Goal: Task Accomplishment & Management: Manage account settings

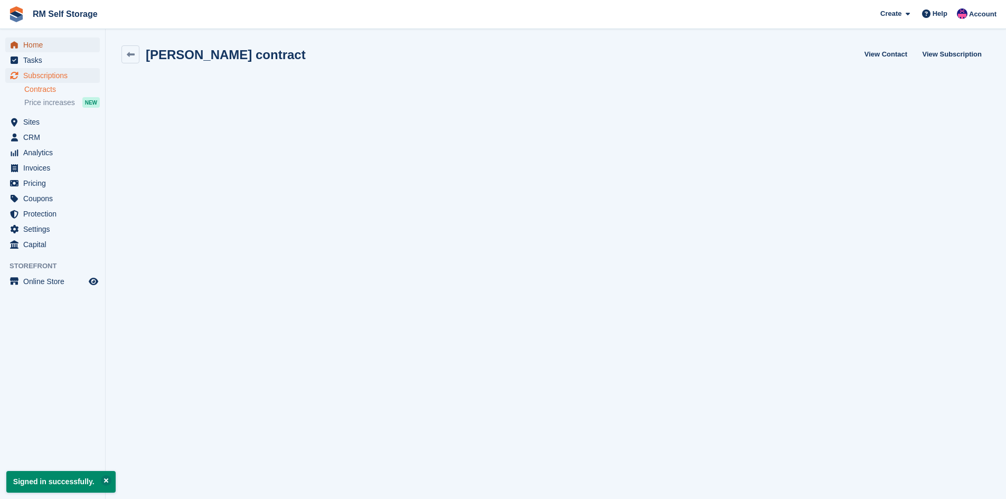
click at [43, 44] on span "Home" at bounding box center [54, 44] width 63 height 15
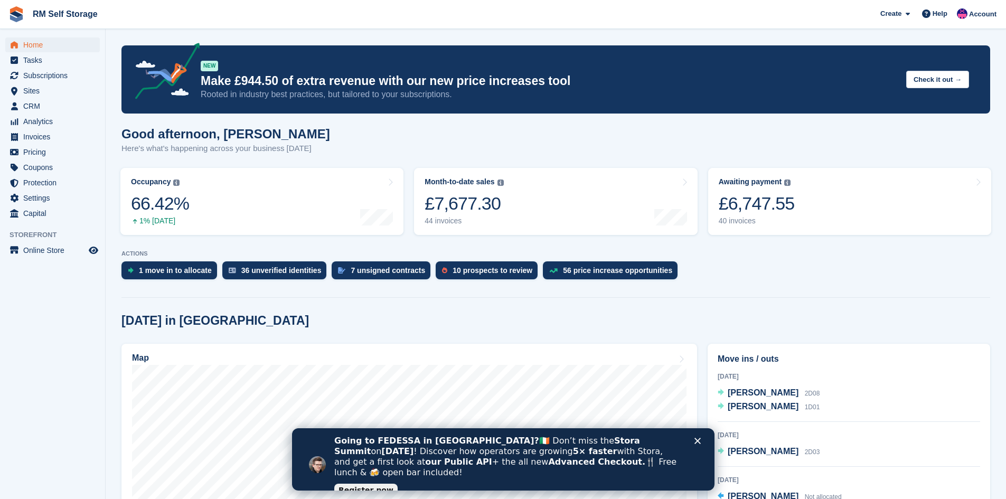
click at [696, 439] on icon "Close" at bounding box center [697, 441] width 6 height 6
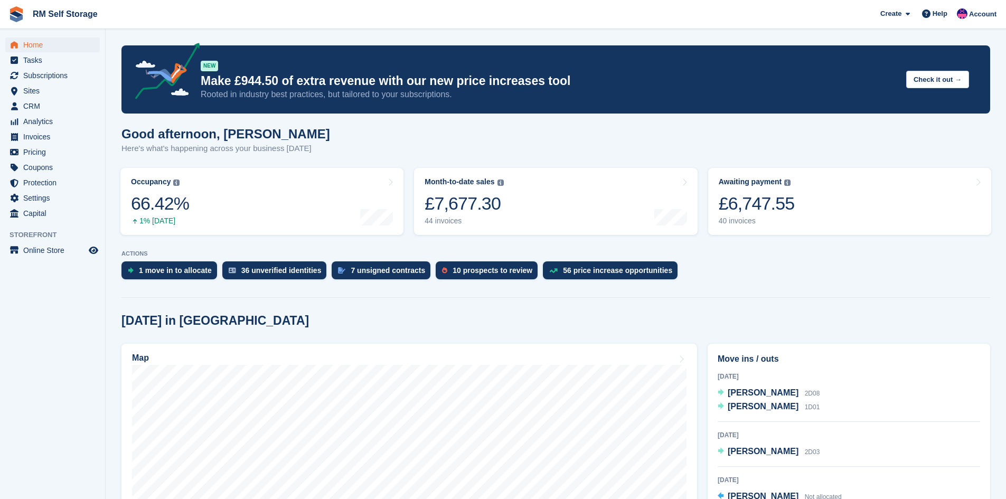
scroll to position [53, 0]
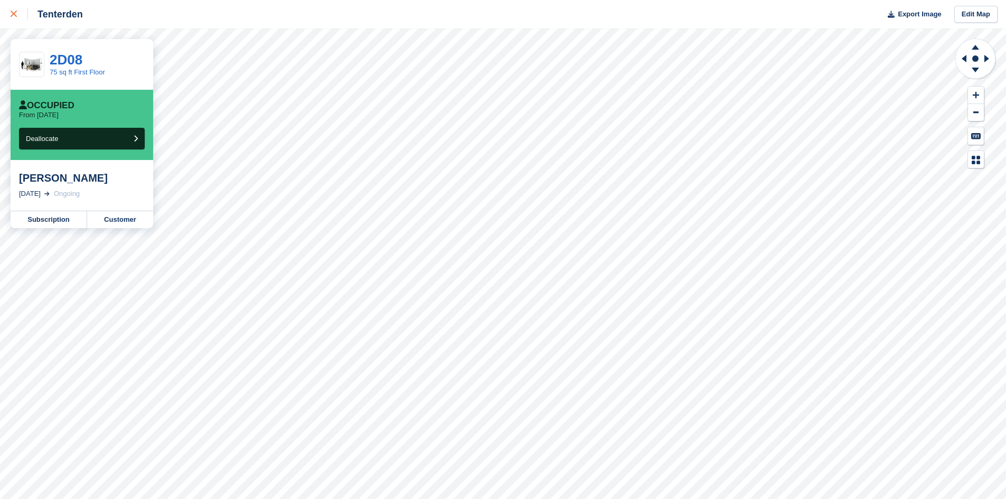
click at [12, 16] on icon at bounding box center [14, 14] width 6 height 6
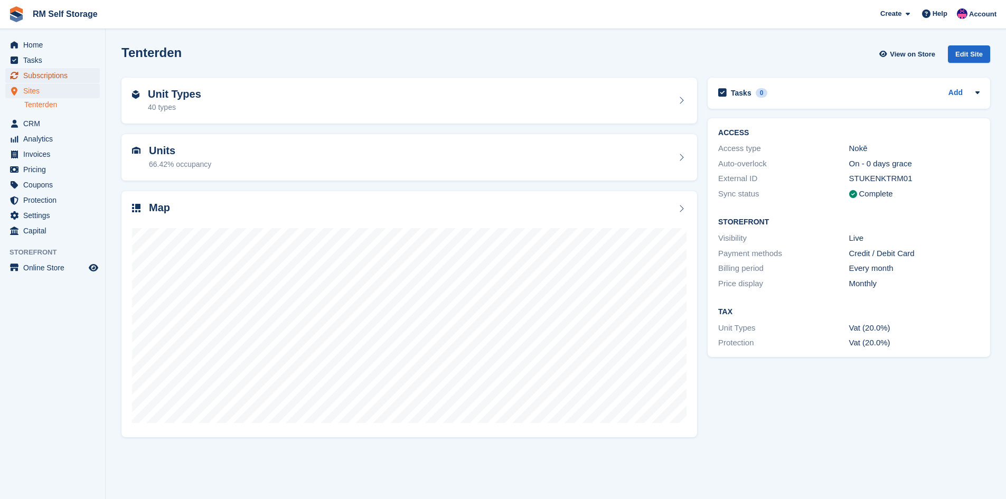
click at [47, 73] on span "Subscriptions" at bounding box center [54, 75] width 63 height 15
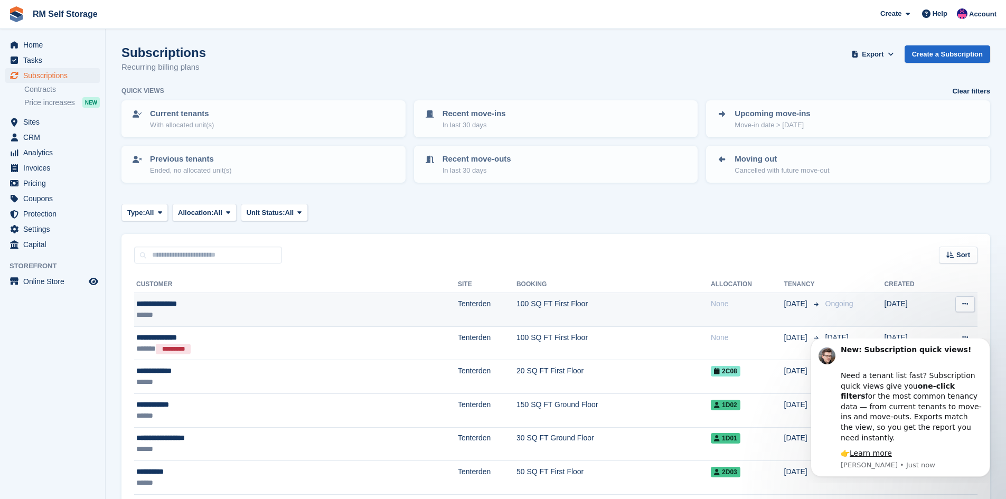
click at [516, 304] on td "100 SQ FT First Floor" at bounding box center [613, 310] width 194 height 34
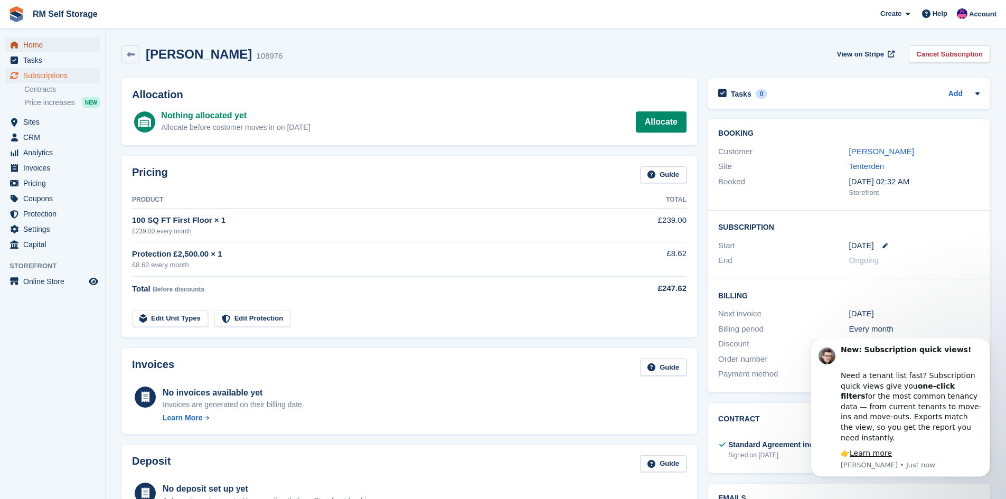
click at [44, 42] on span "Home" at bounding box center [54, 44] width 63 height 15
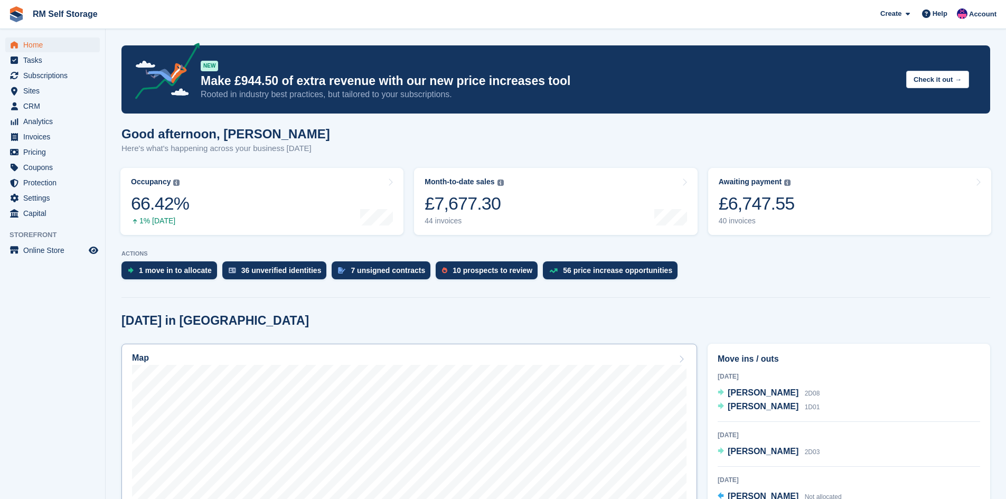
scroll to position [264, 0]
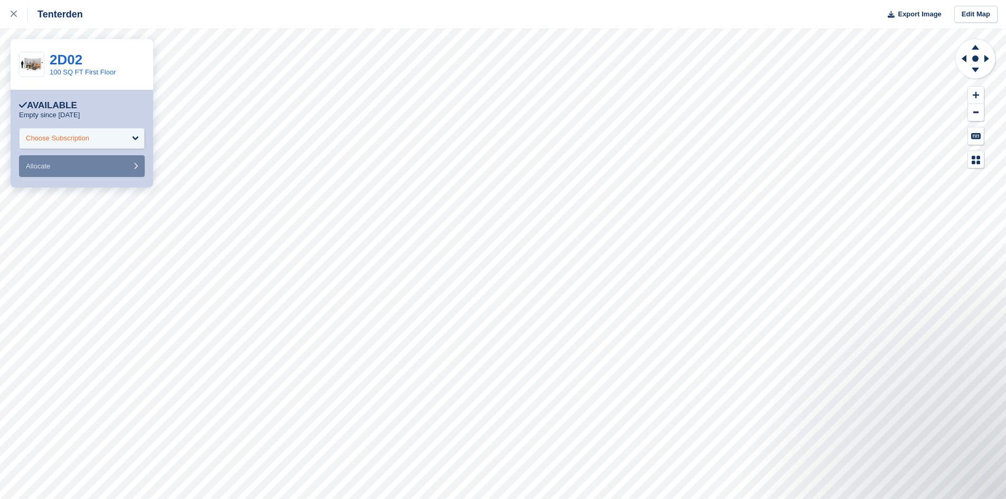
click at [111, 132] on div "Choose Subscription" at bounding box center [82, 138] width 126 height 21
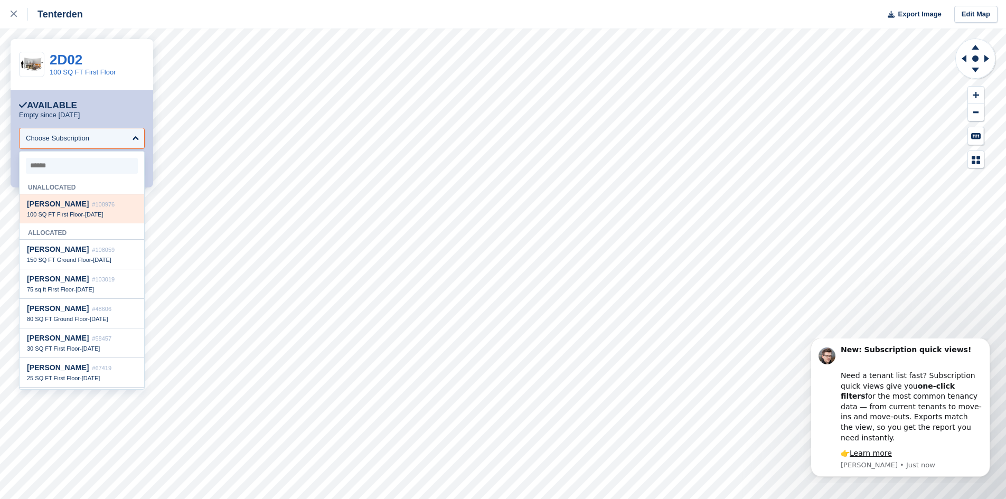
click at [80, 214] on div "100 SQ FT First Floor - [DATE]" at bounding box center [82, 214] width 110 height 7
select select "******"
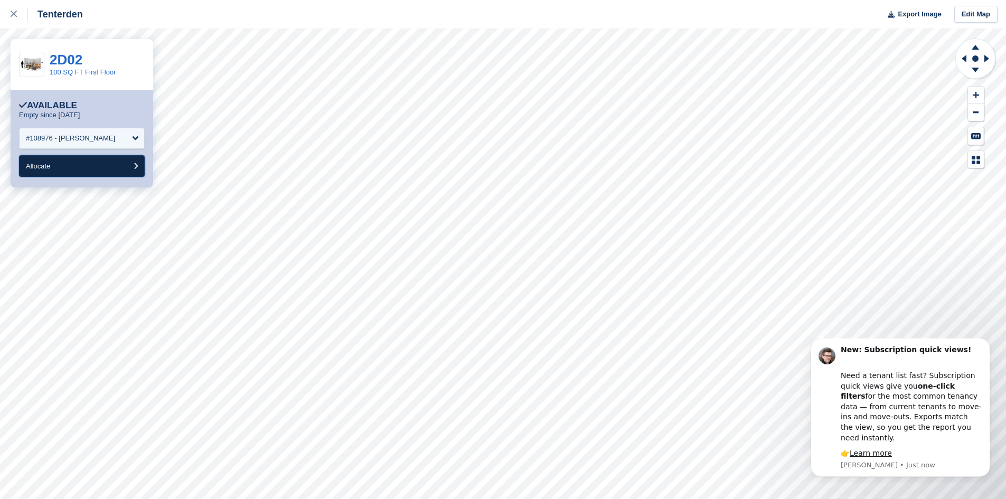
click at [86, 169] on button "Allocate" at bounding box center [82, 166] width 126 height 22
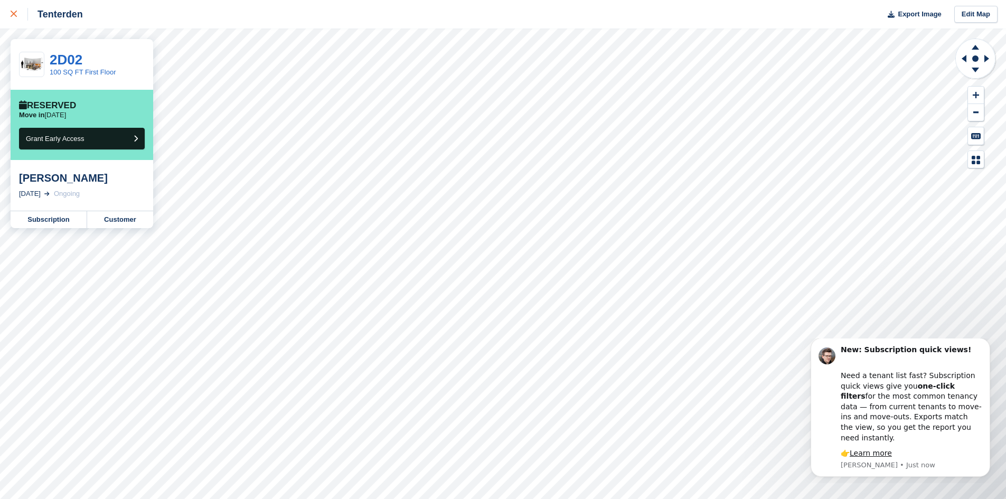
click at [18, 22] on link at bounding box center [14, 14] width 28 height 29
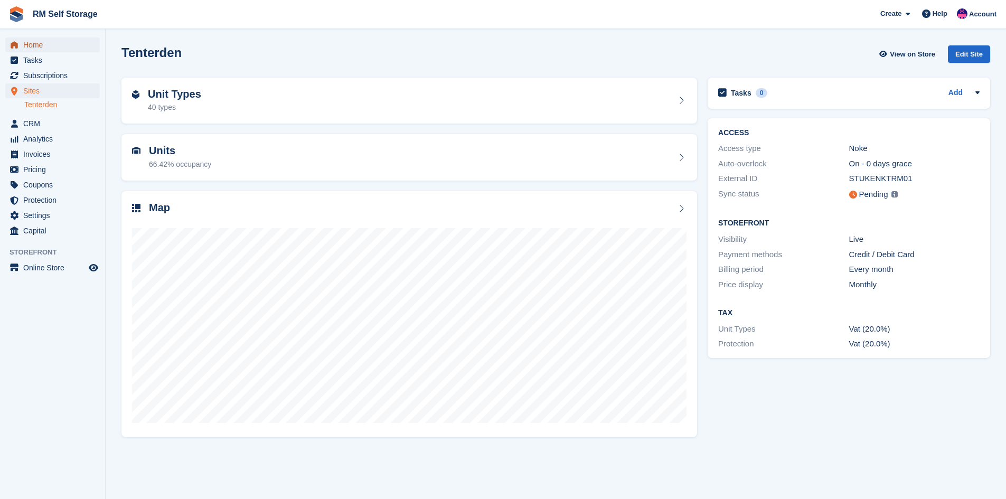
click at [70, 41] on span "Home" at bounding box center [54, 44] width 63 height 15
